Goal: Information Seeking & Learning: Check status

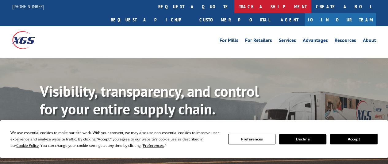
click at [234, 6] on link "track a shipment" at bounding box center [272, 6] width 77 height 13
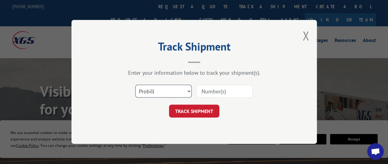
click at [165, 93] on select "Select category... Probill BOL PO" at bounding box center [163, 91] width 56 height 13
select select "po"
click at [135, 85] on select "Select category... Probill BOL PO" at bounding box center [163, 91] width 56 height 13
click at [209, 93] on input at bounding box center [224, 91] width 56 height 13
paste input "37522149"
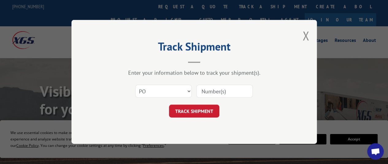
type input "37522149"
click button "TRACK SHIPMENT" at bounding box center [194, 111] width 50 height 13
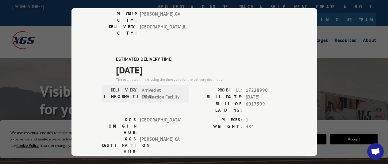
scroll to position [134, 0]
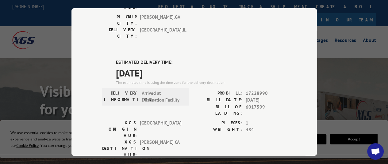
click at [354, 60] on div "Track Shipment DELIVERED DELIVERY INFORMATION: [DATE] 08:53 am [PERSON_NAME]: 1…" at bounding box center [194, 82] width 388 height 164
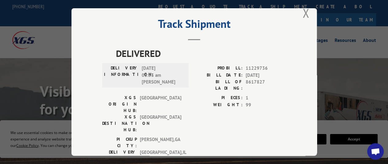
scroll to position [11, 0]
click at [303, 13] on button "Close modal" at bounding box center [305, 13] width 7 height 16
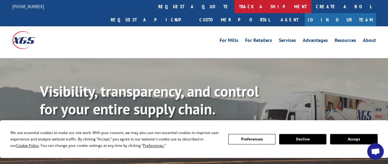
click at [234, 8] on link "track a shipment" at bounding box center [272, 6] width 77 height 13
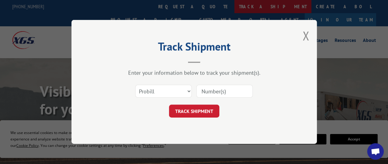
scroll to position [0, 0]
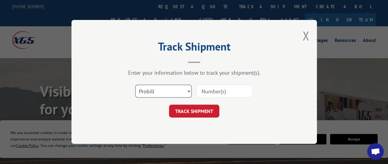
click at [147, 92] on select "Select category... Probill BOL PO" at bounding box center [163, 91] width 56 height 13
select select "po"
click at [135, 85] on select "Select category... Probill BOL PO" at bounding box center [163, 91] width 56 height 13
click at [215, 92] on input at bounding box center [224, 91] width 56 height 13
paste input "36530031"
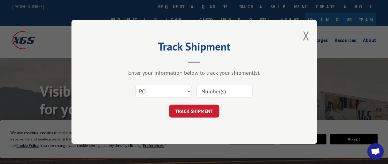
type input "36530031"
click button "TRACK SHIPMENT" at bounding box center [194, 111] width 50 height 13
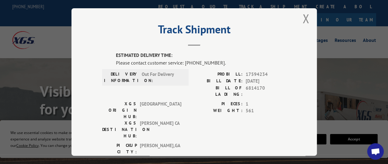
scroll to position [3, 0]
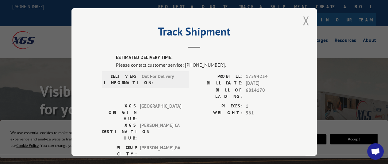
click at [303, 14] on button "Close modal" at bounding box center [305, 21] width 7 height 16
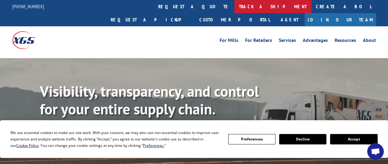
click at [234, 8] on link "track a shipment" at bounding box center [272, 6] width 77 height 13
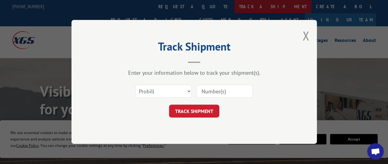
scroll to position [0, 0]
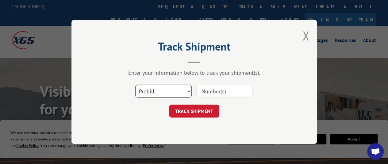
click at [172, 91] on select "Select category... Probill BOL PO" at bounding box center [163, 91] width 56 height 13
select select "po"
click at [135, 85] on select "Select category... Probill BOL PO" at bounding box center [163, 91] width 56 height 13
click at [220, 92] on input at bounding box center [224, 91] width 56 height 13
paste input "74537980"
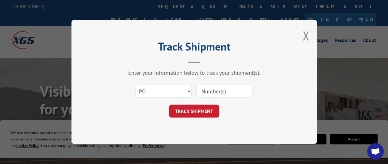
type input "74537980"
click button "TRACK SHIPMENT" at bounding box center [194, 111] width 50 height 13
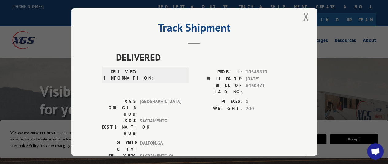
scroll to position [8, 0]
